Goal: Leave review/rating: Leave review/rating

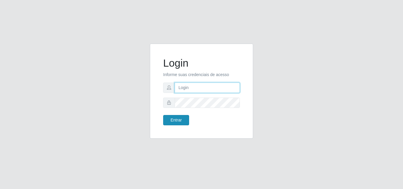
type input "[EMAIL_ADDRESS][DOMAIN_NAME]"
click at [180, 115] on form "Login Informe suas credenciais de acesso [EMAIL_ADDRESS][DOMAIN_NAME] Entrar" at bounding box center [201, 91] width 77 height 68
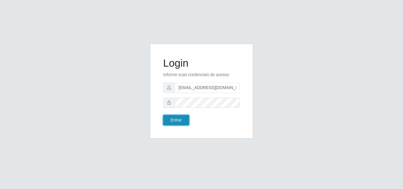
click at [180, 117] on button "Entrar" at bounding box center [176, 120] width 26 height 10
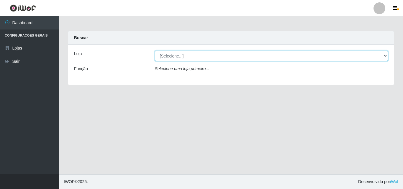
click at [322, 56] on select "[Selecione...] Rede Potiguar 1 - Macaíba" at bounding box center [272, 56] width 234 height 10
select select "100"
click at [155, 51] on select "[Selecione...] Rede Potiguar 1 - Macaíba" at bounding box center [272, 56] width 234 height 10
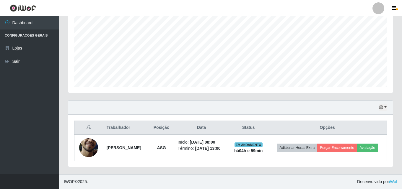
scroll to position [125, 0]
drag, startPoint x: 399, startPoint y: 110, endPoint x: 397, endPoint y: 99, distance: 11.0
click at [397, 101] on div "Carregando... Buscar Recarregando em 6 segundos... Loja [Selecione...] Rede Pot…" at bounding box center [230, 40] width 343 height 267
drag, startPoint x: 397, startPoint y: 99, endPoint x: 396, endPoint y: 94, distance: 5.0
click at [397, 96] on div "Agendamentos Day Month" at bounding box center [230, 35] width 334 height 130
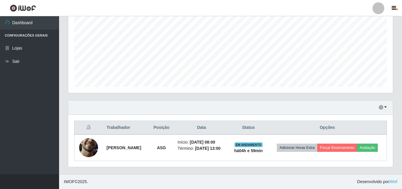
click at [396, 94] on div "Agendamentos Day Month" at bounding box center [230, 35] width 334 height 130
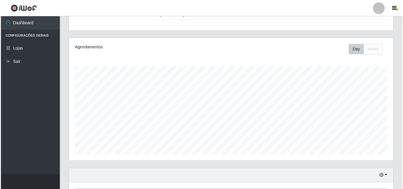
scroll to position [128, 0]
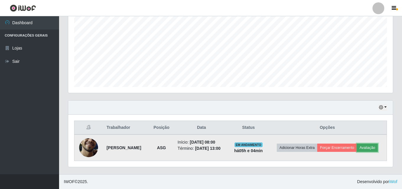
click at [357, 151] on button "Avaliação" at bounding box center [367, 148] width 21 height 8
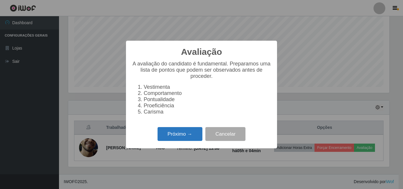
click at [180, 140] on button "Próximo →" at bounding box center [180, 134] width 45 height 14
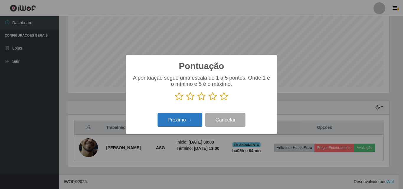
scroll to position [295079, 294880]
drag, startPoint x: 224, startPoint y: 95, endPoint x: 222, endPoint y: 102, distance: 7.5
click at [223, 100] on icon at bounding box center [224, 96] width 8 height 9
click at [220, 101] on input "radio" at bounding box center [220, 101] width 0 height 0
click at [180, 122] on button "Próximo →" at bounding box center [180, 120] width 45 height 14
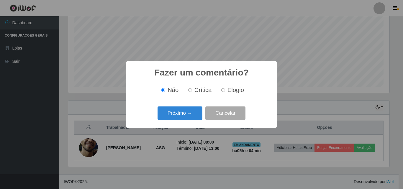
click at [224, 90] on input "Elogio" at bounding box center [223, 90] width 4 height 4
radio input "true"
click at [182, 114] on button "Próximo →" at bounding box center [180, 114] width 45 height 14
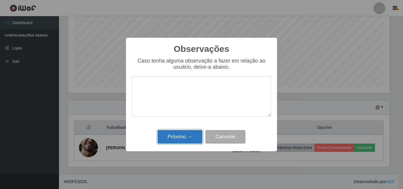
click at [182, 134] on button "Próximo →" at bounding box center [180, 137] width 45 height 14
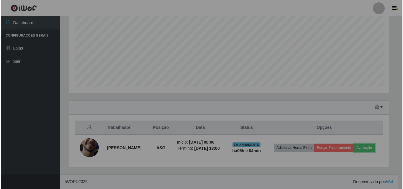
scroll to position [123, 324]
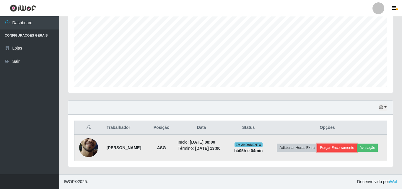
click at [354, 144] on button "Forçar Encerramento" at bounding box center [337, 148] width 40 height 8
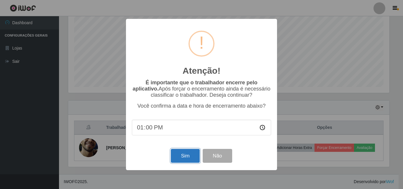
click at [184, 156] on button "Sim" at bounding box center [185, 156] width 29 height 14
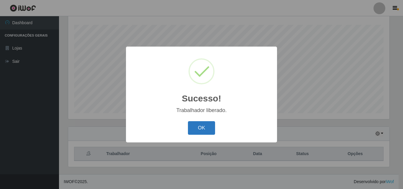
click at [199, 125] on button "OK" at bounding box center [201, 128] width 27 height 14
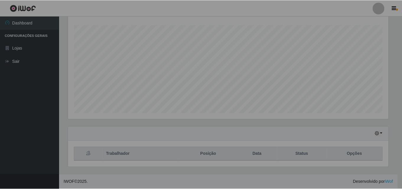
scroll to position [123, 324]
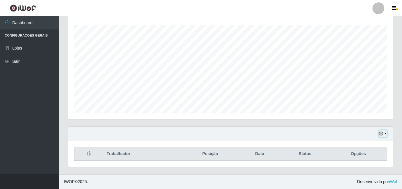
click at [383, 135] on icon "button" at bounding box center [381, 134] width 4 height 4
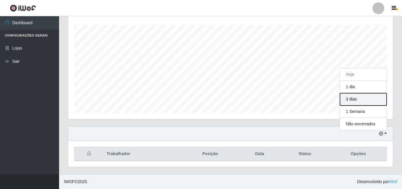
click at [358, 100] on button "3 dias" at bounding box center [363, 99] width 47 height 12
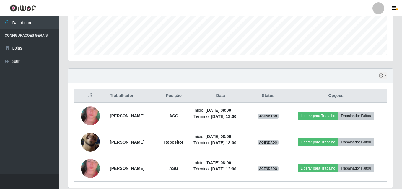
scroll to position [177, 0]
